Goal: Task Accomplishment & Management: Manage account settings

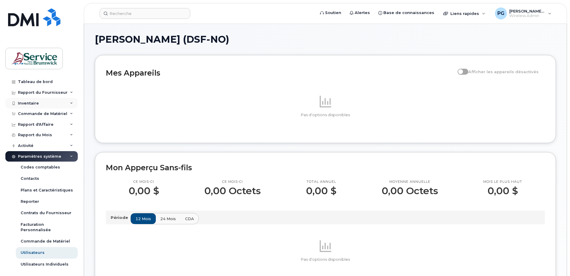
click at [38, 103] on div "Inventaire" at bounding box center [41, 103] width 72 height 11
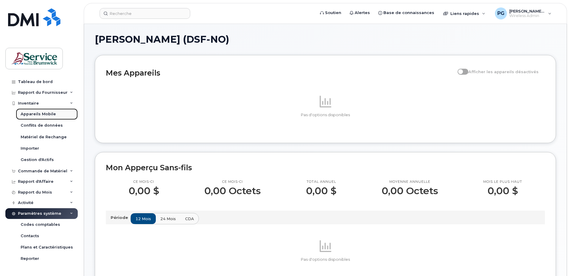
click at [39, 112] on div "Appareils Mobile" at bounding box center [38, 114] width 35 height 5
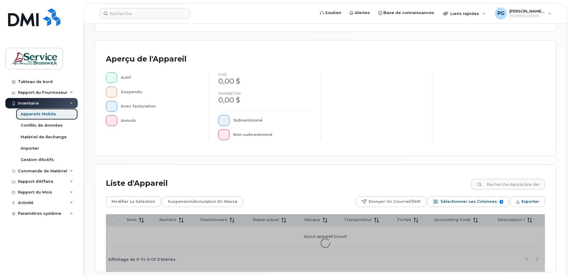
scroll to position [120, 0]
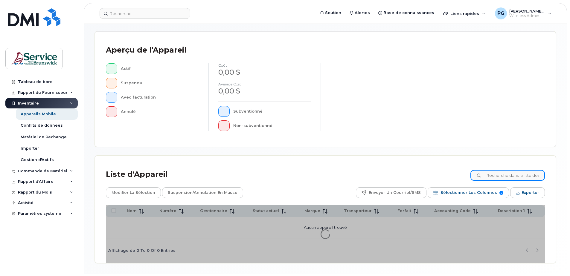
click at [504, 174] on input at bounding box center [507, 175] width 74 height 11
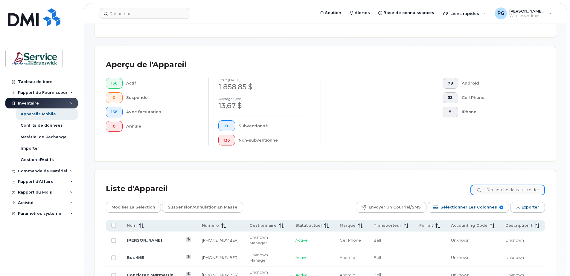
scroll to position [134, 0]
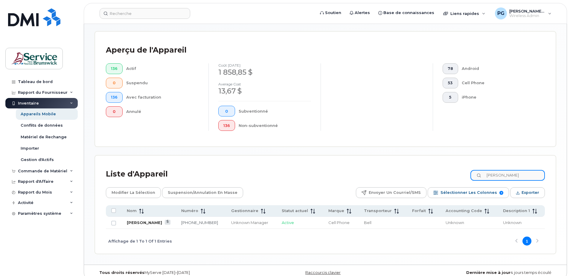
type input "[PERSON_NAME]"
click at [135, 224] on link "[PERSON_NAME]" at bounding box center [144, 222] width 35 height 5
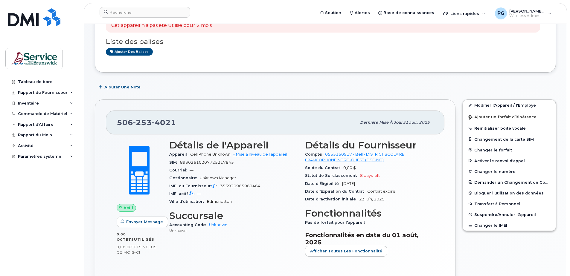
scroll to position [60, 0]
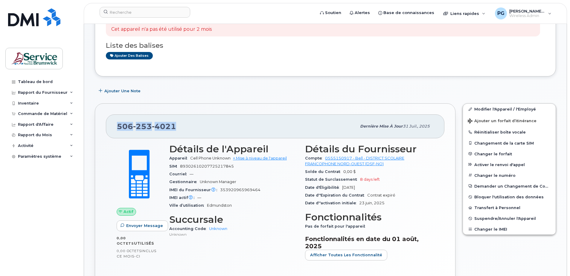
drag, startPoint x: 181, startPoint y: 127, endPoint x: 113, endPoint y: 126, distance: 67.3
click at [113, 126] on div "[PHONE_NUMBER] Dernière mise à jour [DATE]" at bounding box center [275, 126] width 338 height 24
copy span "[PHONE_NUMBER]"
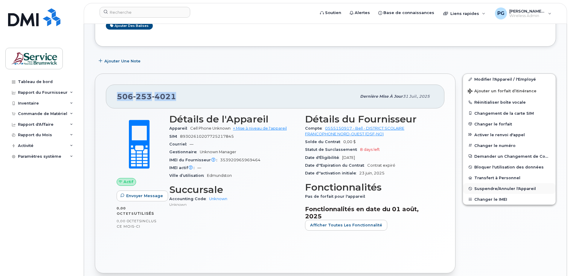
click at [491, 189] on span "Suspendre/Annuler l'Appareil" at bounding box center [505, 189] width 62 height 4
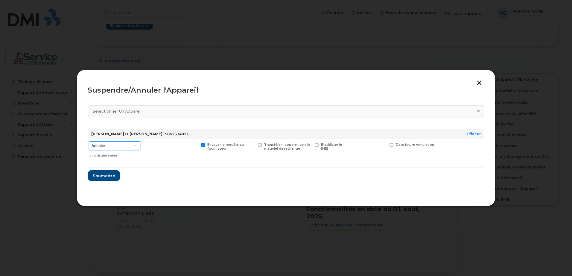
click at [127, 147] on select "Annuler Suspendre - Prolonger la suspension Suspendre - Tarif réduit Suspendre …" at bounding box center [114, 145] width 51 height 9
click at [198, 178] on form "[PERSON_NAME] O'[PERSON_NAME] 5062534021 Effacer Annuler Suspendre - Prolonger …" at bounding box center [286, 153] width 396 height 56
click at [106, 175] on span "Soumettre" at bounding box center [103, 176] width 22 height 6
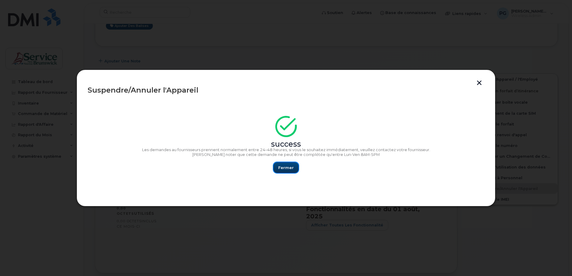
click at [283, 170] on span "Fermer" at bounding box center [286, 168] width 16 height 6
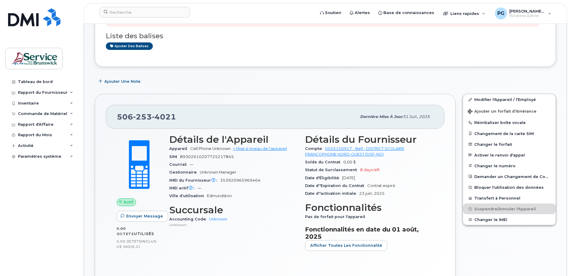
scroll to position [0, 0]
